Goal: Check status: Check status

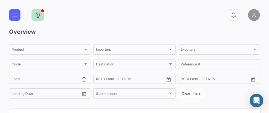
click at [35, 13] on icon at bounding box center [38, 15] width 6 height 6
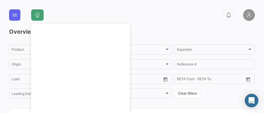
click at [224, 27] on app-header "0" at bounding box center [132, 18] width 246 height 19
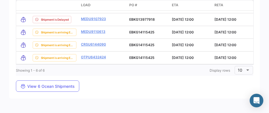
scroll to position [768, 0]
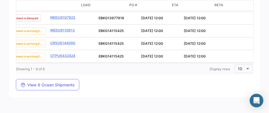
click at [253, 66] on mat-card "transportMode delayStatus Load PO # ETA [PERSON_NAME] ATA Status Current Vessel…" at bounding box center [134, 37] width 250 height 122
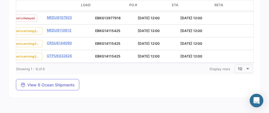
click at [254, 66] on mat-card "transportMode delayStatus Load PO # ETA [PERSON_NAME] ATA Status Current Vessel…" at bounding box center [134, 37] width 250 height 122
click at [255, 66] on mat-card "transportMode delayStatus Load PO # ETA [PERSON_NAME] ATA Status Current Vessel…" at bounding box center [134, 37] width 250 height 122
click at [256, 66] on mat-card "transportMode delayStatus Load PO # ETA [PERSON_NAME] ATA Status Current Vessel…" at bounding box center [134, 37] width 250 height 122
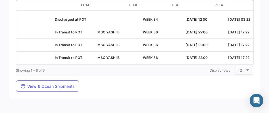
scroll to position [782, 0]
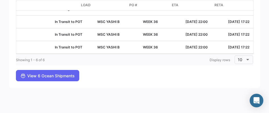
click at [66, 78] on span "View 6 Ocean Shipments" at bounding box center [47, 75] width 54 height 5
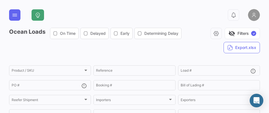
click at [194, 52] on div "visibility_off Filters ✓ Export.xlsx" at bounding box center [223, 41] width 74 height 26
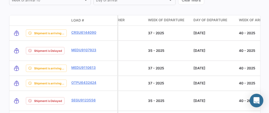
scroll to position [274, 0]
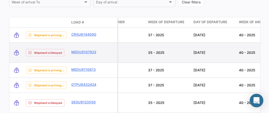
click at [246, 54] on div "40 - 2025" at bounding box center [258, 52] width 41 height 5
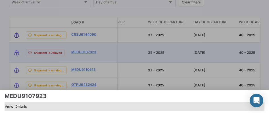
click at [32, 104] on span "View Details" at bounding box center [134, 106] width 259 height 7
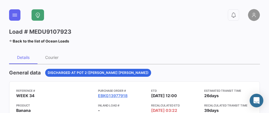
click at [229, 75] on div "General data Discharged at POT 2 ([PERSON_NAME] [PERSON_NAME])" at bounding box center [134, 73] width 250 height 8
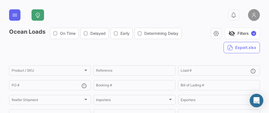
click at [263, 61] on div "0 Ocean Loads On Time Delayed Early Determining Delay visibility_off Filters ✓ …" at bounding box center [134, 56] width 269 height 113
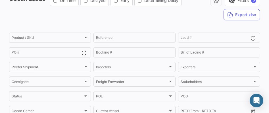
scroll to position [34, 0]
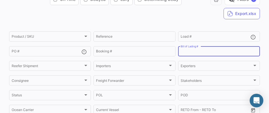
click at [231, 50] on input "Bill of Lading #" at bounding box center [218, 52] width 77 height 4
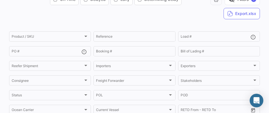
click at [262, 60] on div "0 Ocean Loads On Time Delayed Early Determining Delay visibility_off Filters ✓ …" at bounding box center [134, 56] width 269 height 113
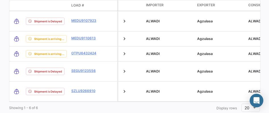
scroll to position [323, 0]
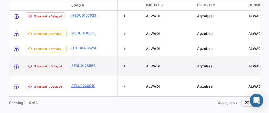
click at [184, 57] on datatable-body-cell "ALWADI" at bounding box center [168, 66] width 51 height 20
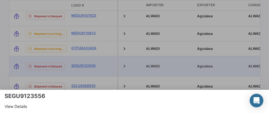
drag, startPoint x: 206, startPoint y: 97, endPoint x: 269, endPoint y: 98, distance: 63.0
click at [268, 98] on html "Overview Purchase Orders Ocean Loads Tracking courier Logout 0 Ocean Loads On T…" at bounding box center [134, 56] width 269 height 113
click at [259, 99] on div "Abrir Intercom Messenger" at bounding box center [256, 100] width 15 height 15
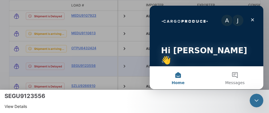
scroll to position [0, 0]
click at [29, 101] on mat-nav-list "View Details" at bounding box center [134, 105] width 259 height 11
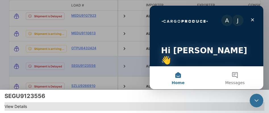
click at [21, 106] on span "View Details" at bounding box center [134, 106] width 259 height 7
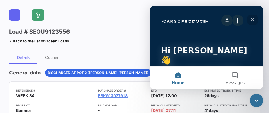
click at [255, 20] on div "Close" at bounding box center [252, 20] width 10 height 10
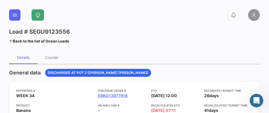
click at [220, 76] on div "General data Discharged at POT 2 ([PERSON_NAME] [PERSON_NAME])" at bounding box center [134, 73] width 250 height 8
click at [53, 58] on div "Courier" at bounding box center [51, 57] width 13 height 5
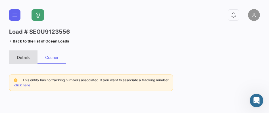
click at [28, 57] on div "Details" at bounding box center [23, 57] width 12 height 5
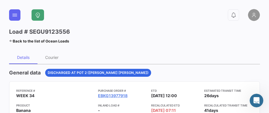
click at [201, 69] on div "General data Discharged at POT 2 ([PERSON_NAME] [PERSON_NAME])" at bounding box center [134, 73] width 250 height 8
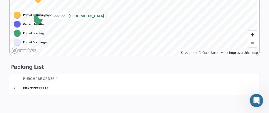
scroll to position [437, 0]
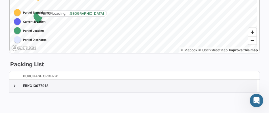
click at [149, 88] on datatable-body-cell "EBKG13977918" at bounding box center [139, 86] width 236 height 12
click at [56, 87] on div "EBKG13977918" at bounding box center [138, 85] width 231 height 5
click at [30, 86] on div "EBKG13977918" at bounding box center [138, 85] width 231 height 5
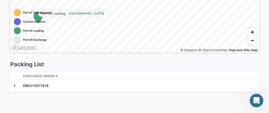
drag, startPoint x: 30, startPoint y: 86, endPoint x: 142, endPoint y: 79, distance: 112.5
click at [142, 79] on div "Purchase Order # EBKG13977918" at bounding box center [134, 82] width 250 height 22
click at [184, 79] on datatable-header-cell "Purchase Order #" at bounding box center [139, 76] width 236 height 10
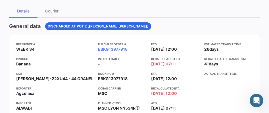
scroll to position [0, 0]
